Goal: Task Accomplishment & Management: Manage account settings

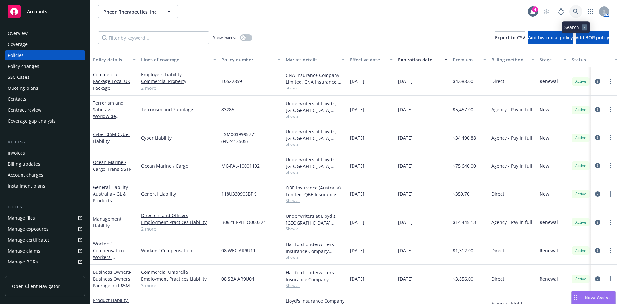
click at [576, 12] on icon at bounding box center [575, 11] width 5 height 5
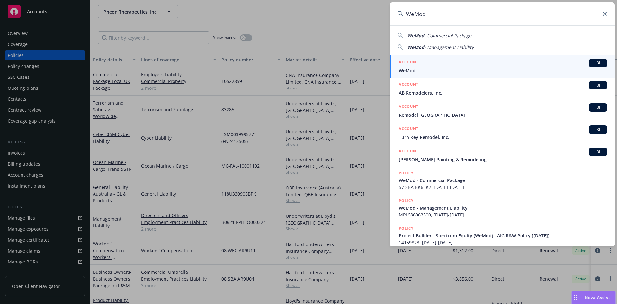
type input "WeMod"
click at [457, 66] on div "ACCOUNT BI" at bounding box center [503, 63] width 208 height 8
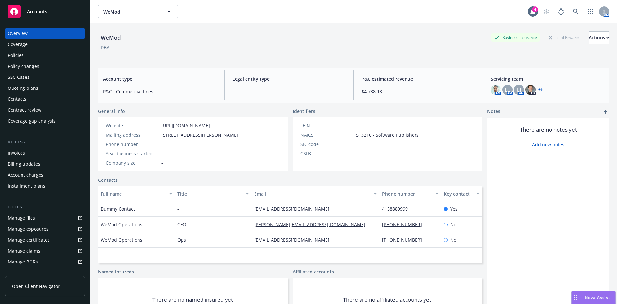
click at [23, 52] on div "Policies" at bounding box center [16, 55] width 16 height 10
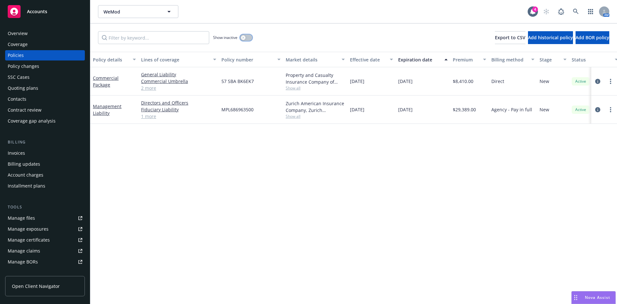
click at [247, 38] on button "button" at bounding box center [246, 37] width 12 height 6
click at [244, 39] on button "button" at bounding box center [246, 37] width 12 height 6
click at [249, 35] on button "button" at bounding box center [246, 37] width 12 height 6
click at [97, 80] on link "Commercial Package" at bounding box center [106, 81] width 26 height 13
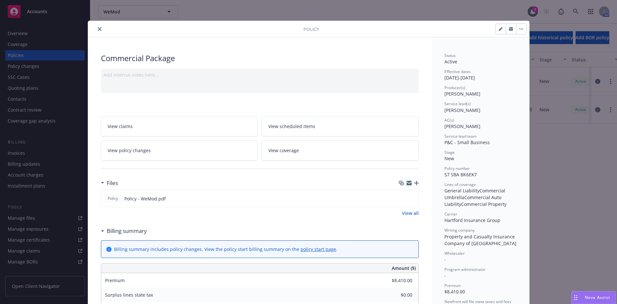
click at [98, 28] on icon "close" at bounding box center [100, 29] width 4 height 4
